Goal: Register for event/course

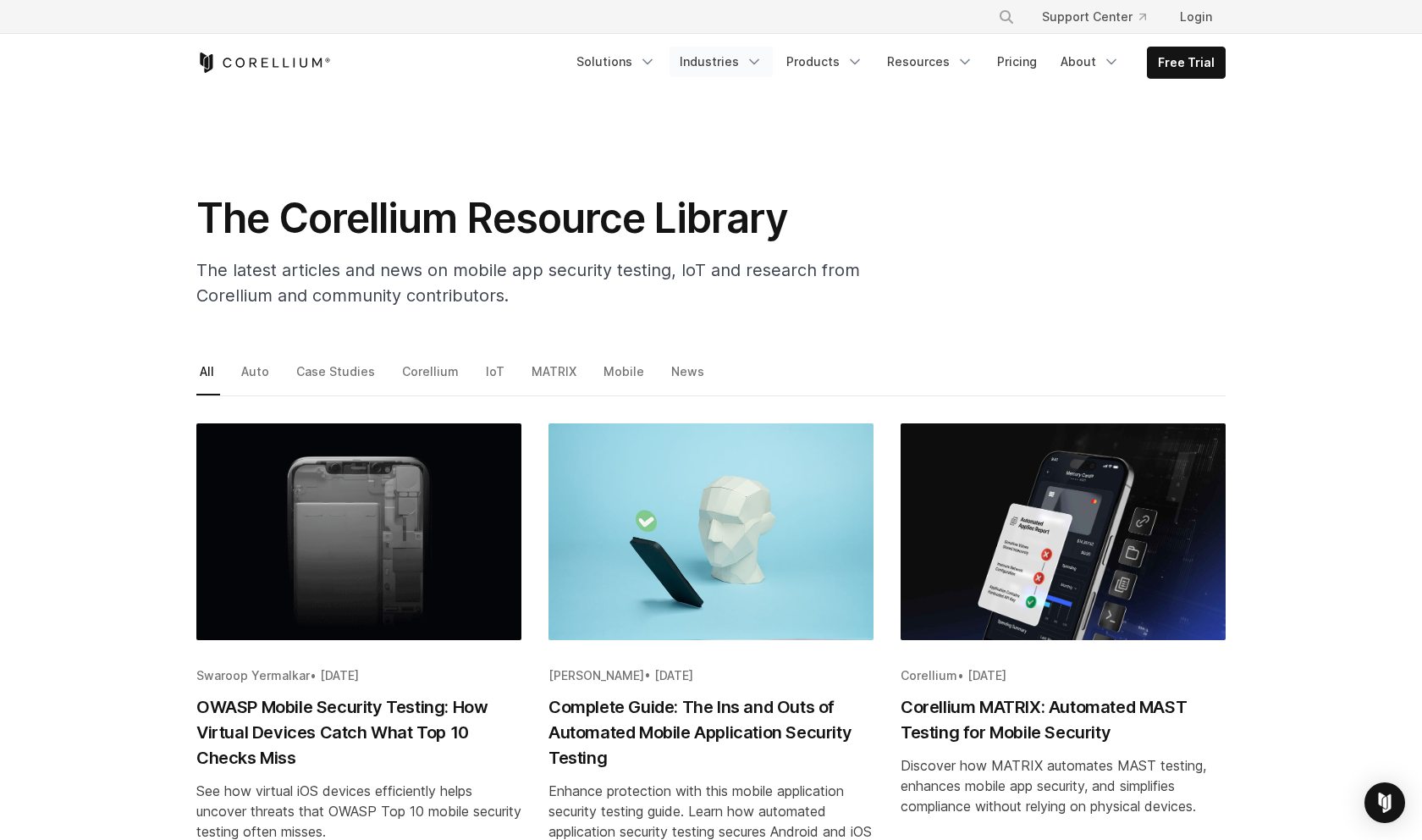
click at [759, 73] on link "Industries" at bounding box center [721, 62] width 103 height 30
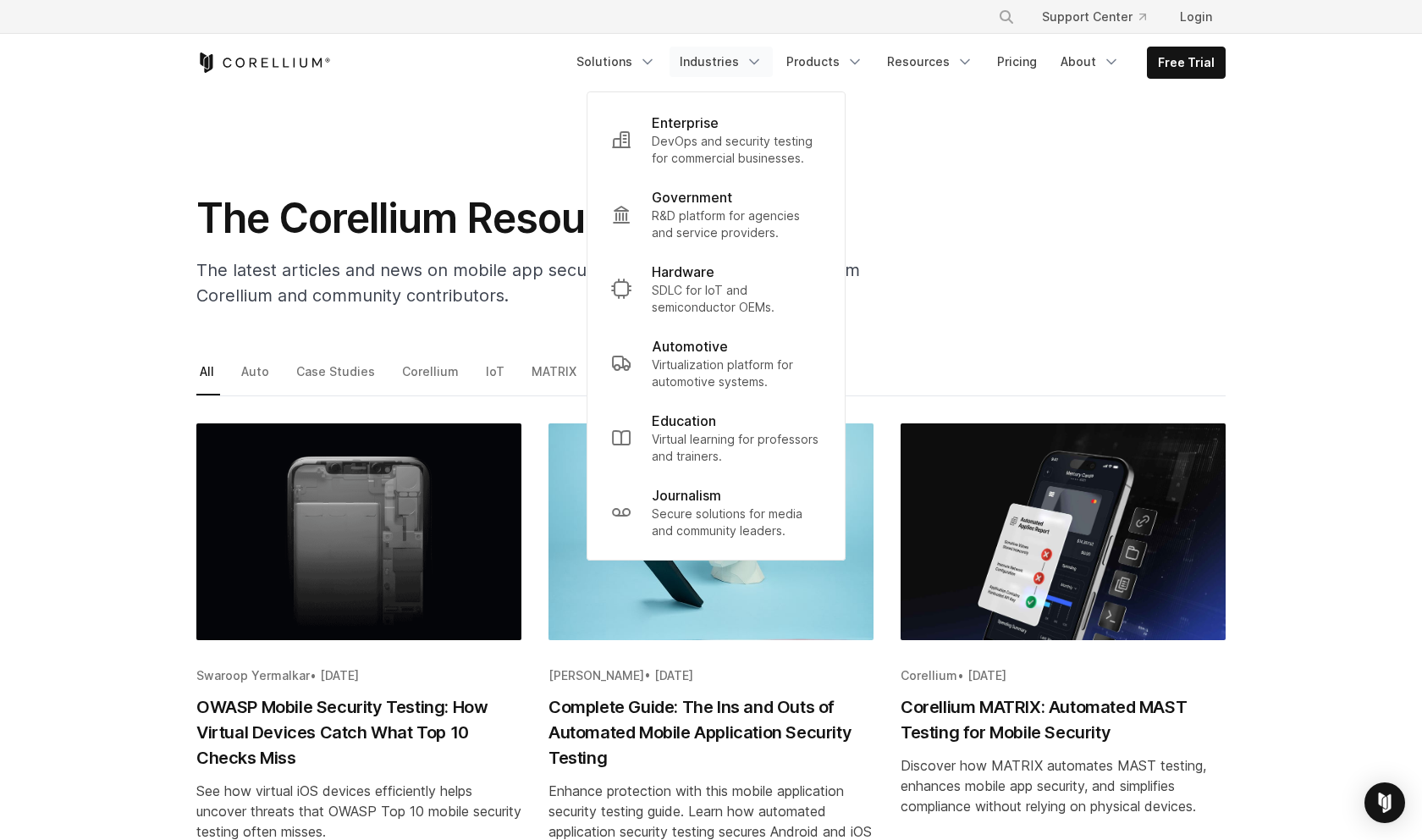
click at [958, 204] on div "The Corellium Resource Library The latest articles and news on mobile app secur…" at bounding box center [711, 257] width 1063 height 129
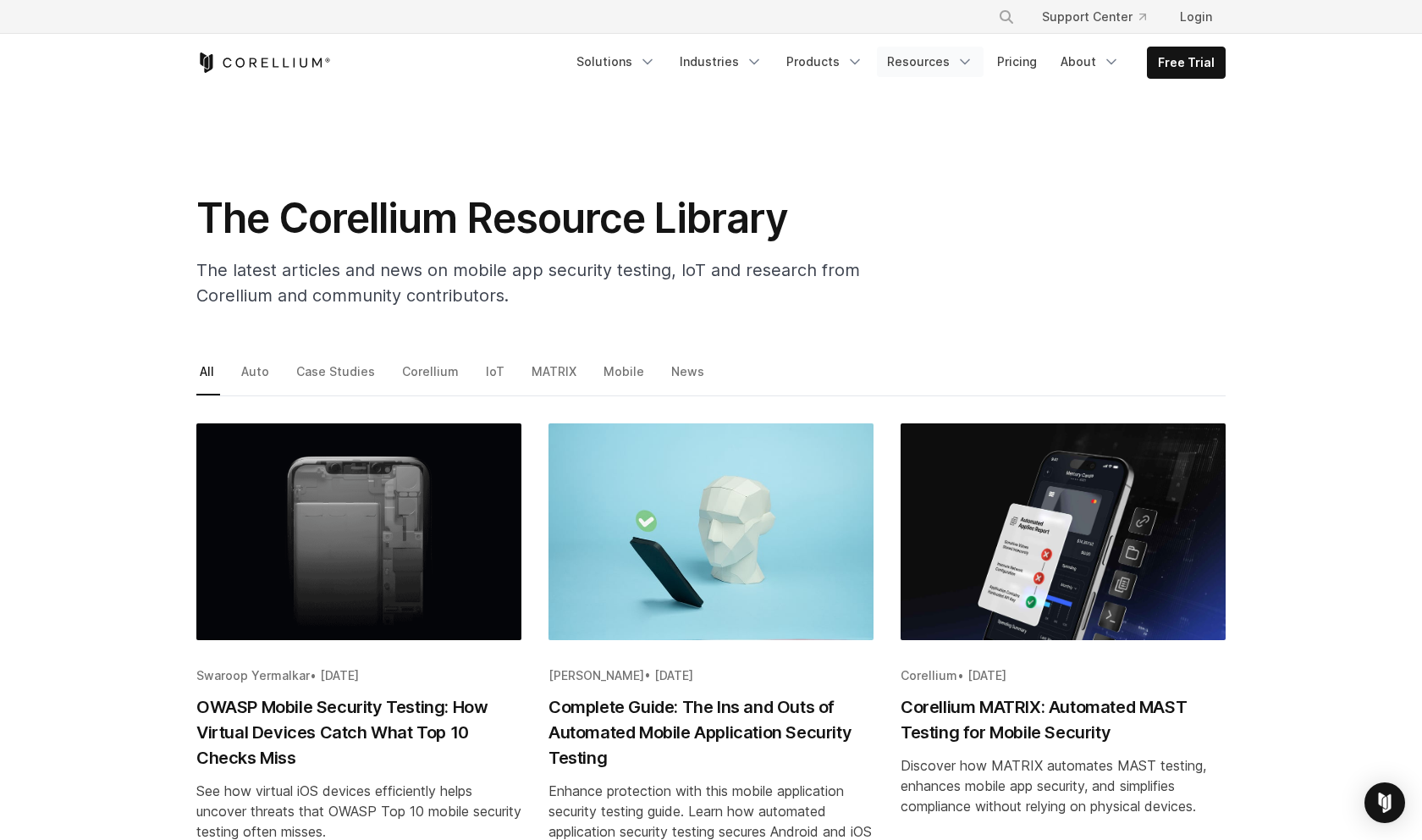
click at [926, 67] on link "Resources" at bounding box center [930, 62] width 107 height 30
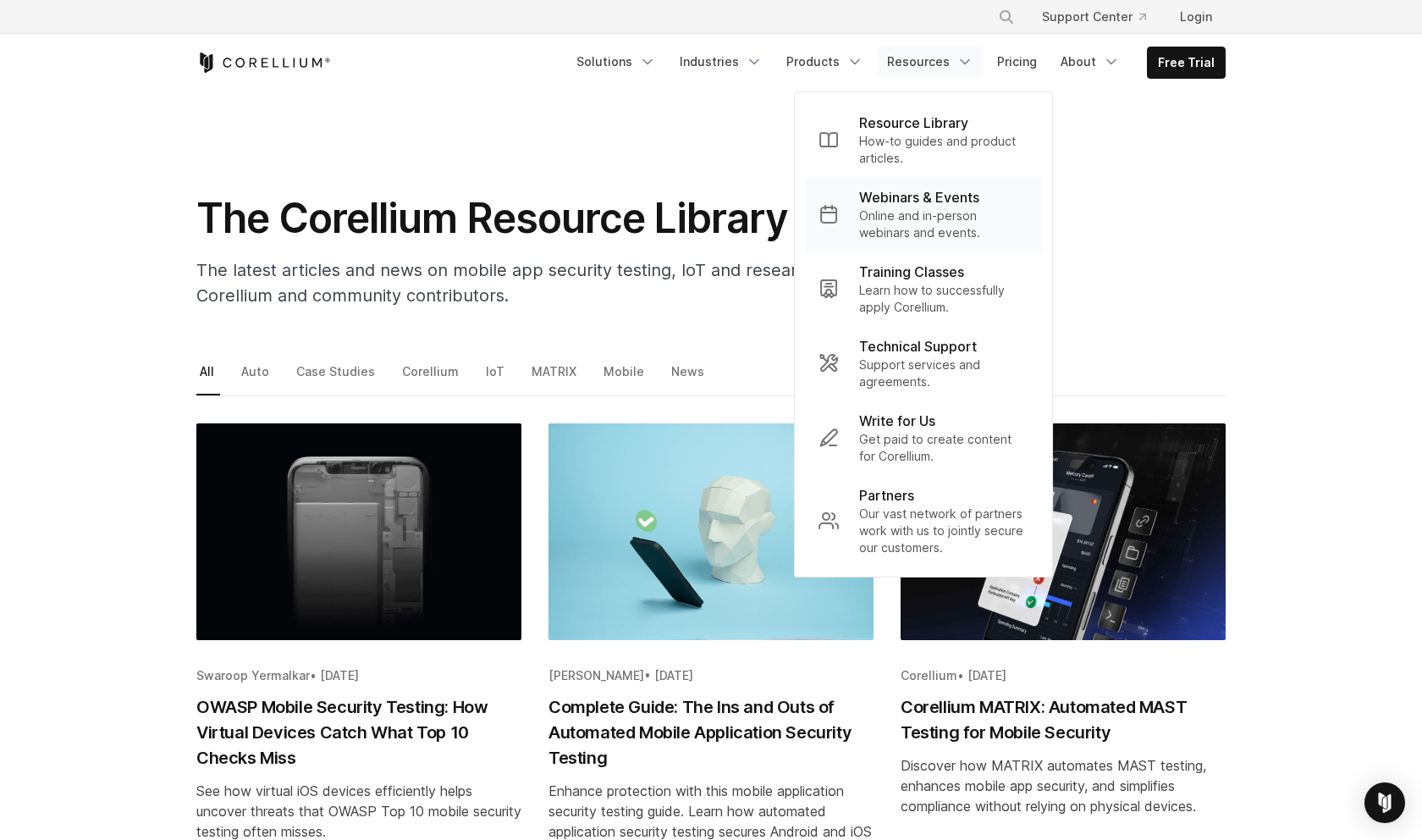
click at [933, 216] on p "Online and in-person webinars and events." at bounding box center [943, 224] width 169 height 34
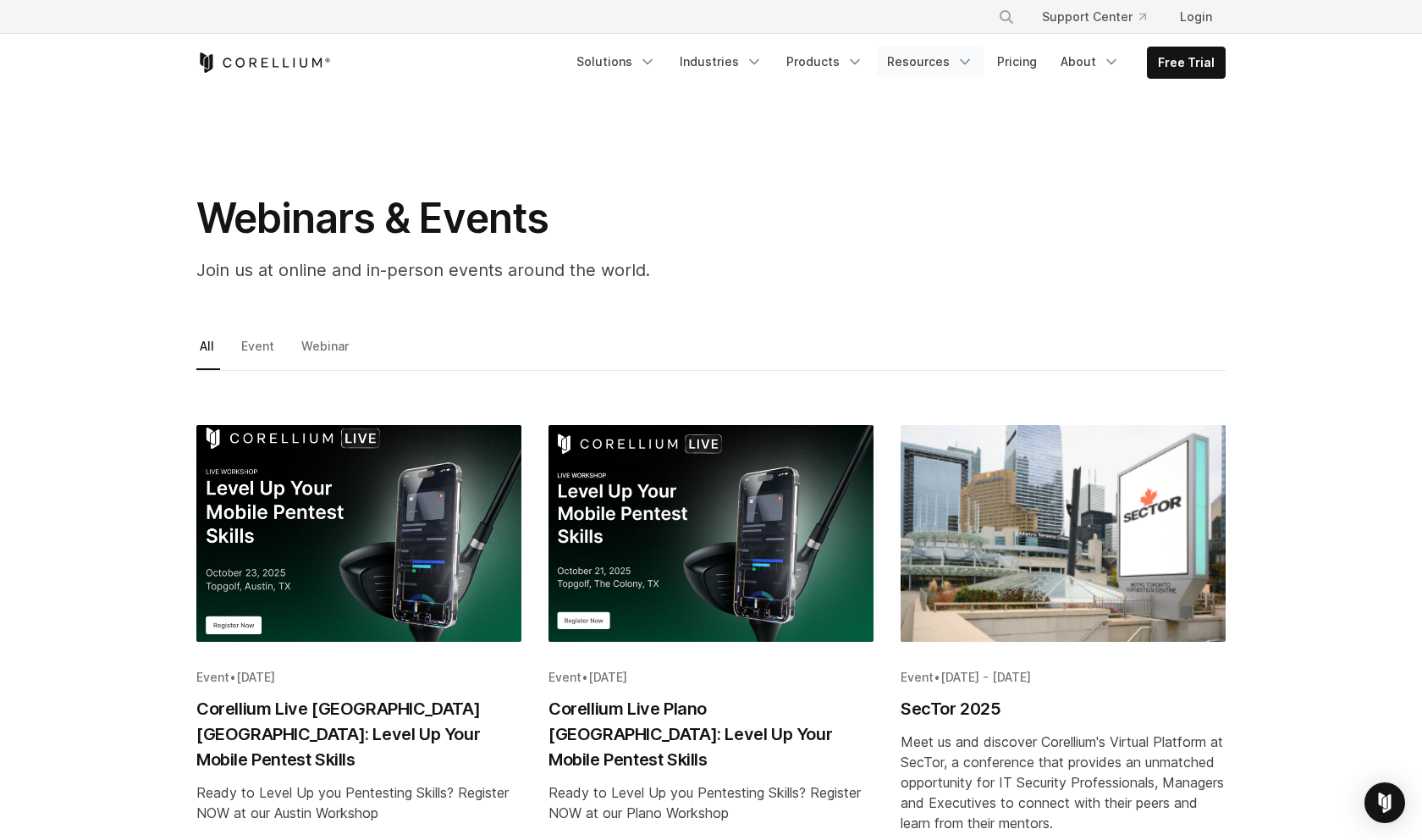
click at [958, 75] on link "Resources" at bounding box center [930, 62] width 107 height 30
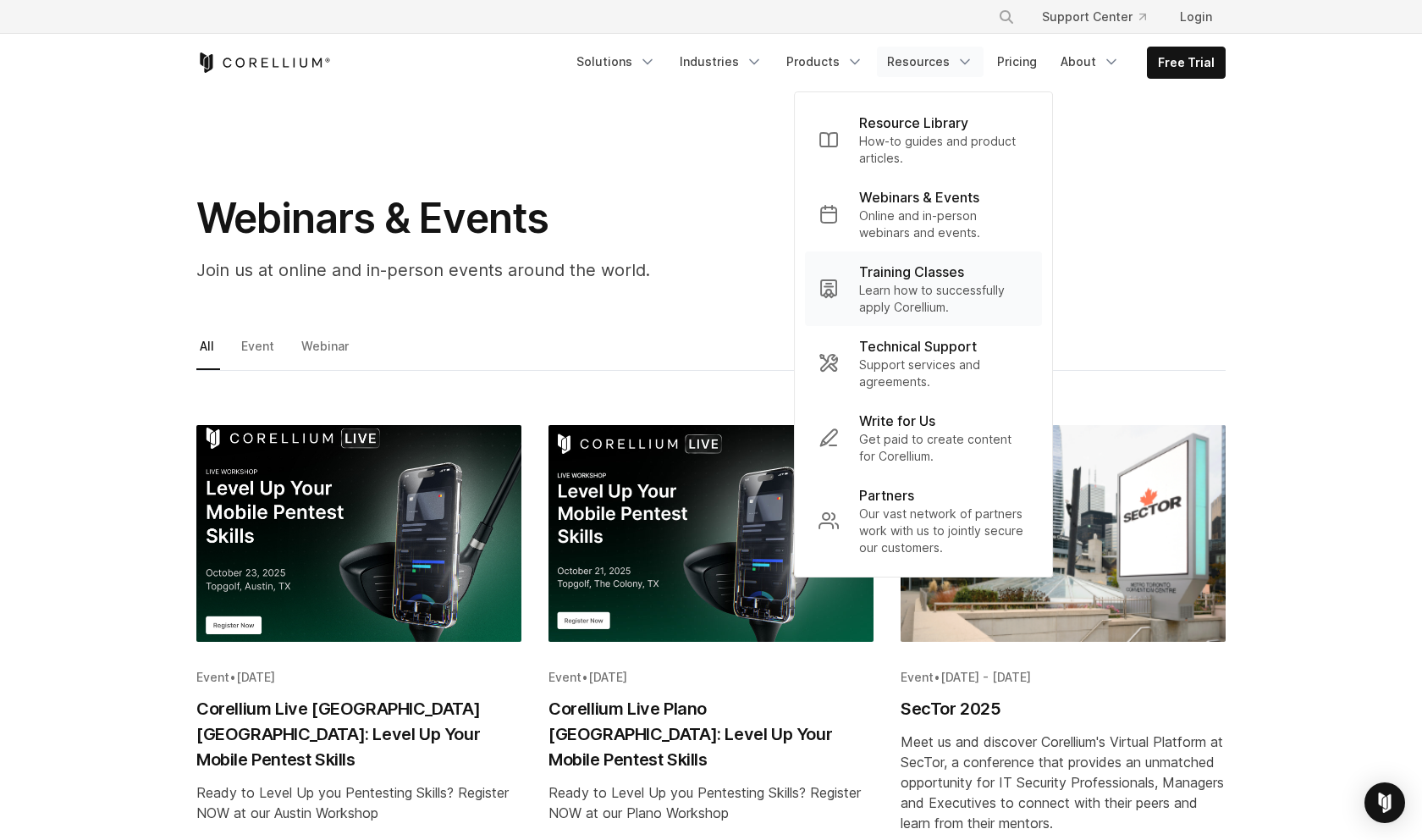
click at [949, 281] on p "Learn how to successfully apply Corellium." at bounding box center [943, 299] width 169 height 34
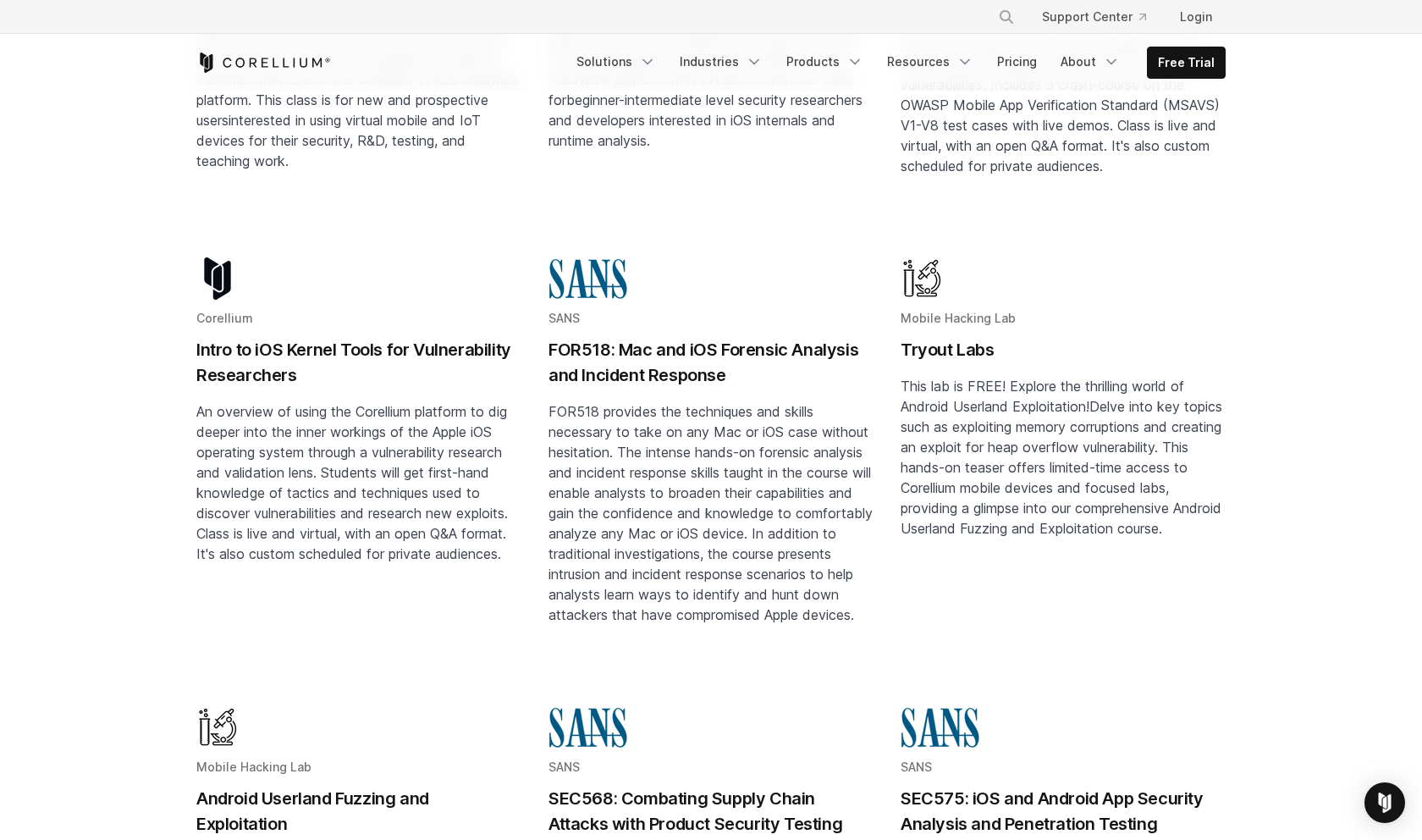
scroll to position [567, 0]
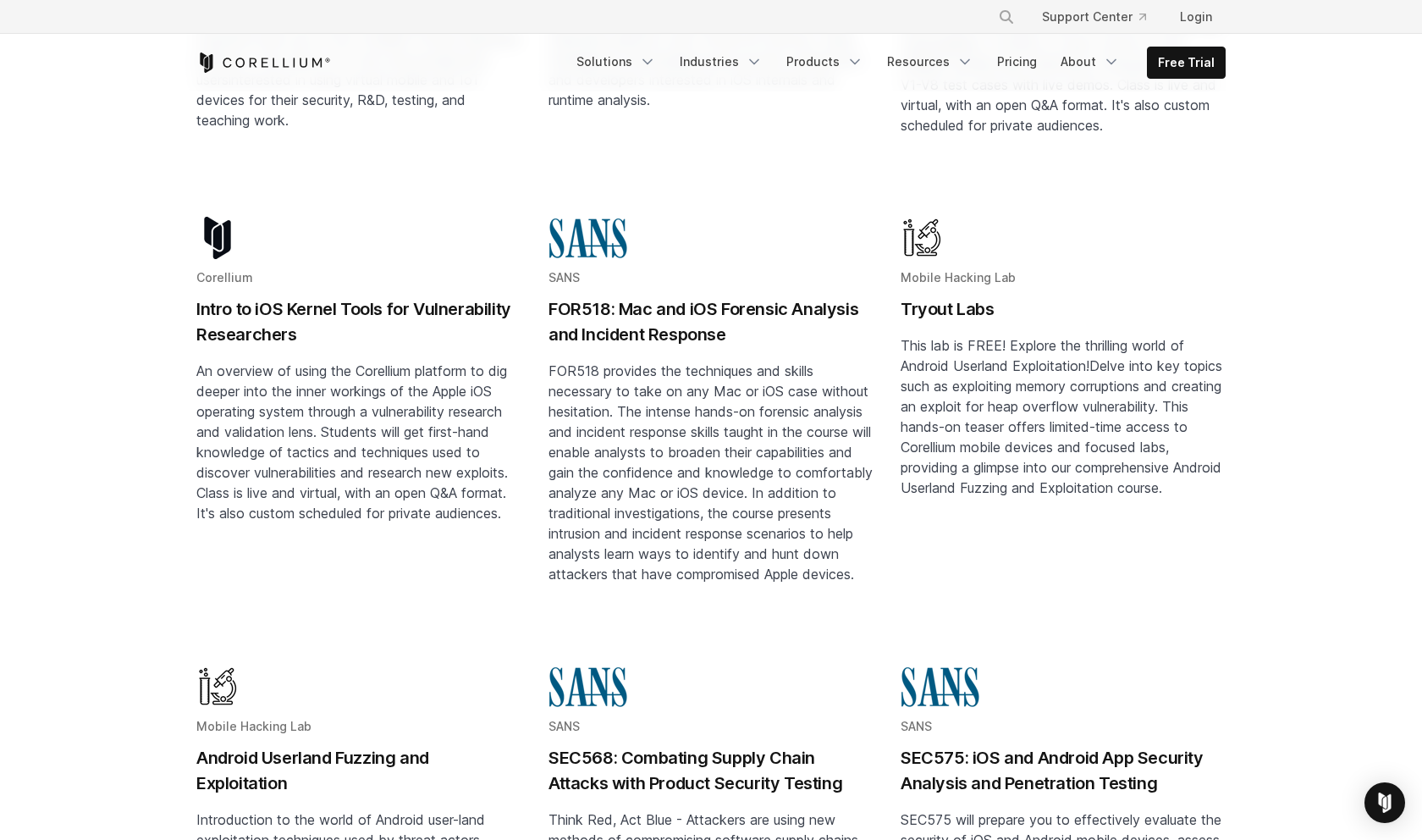
click at [742, 296] on h2 "FOR518: Mac and iOS Forensic Analysis and Incident Response" at bounding box center [711, 321] width 325 height 51
